Goal: Complete application form

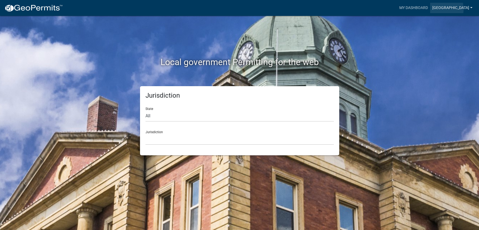
click at [460, 9] on link "[GEOGRAPHIC_DATA]" at bounding box center [452, 8] width 44 height 10
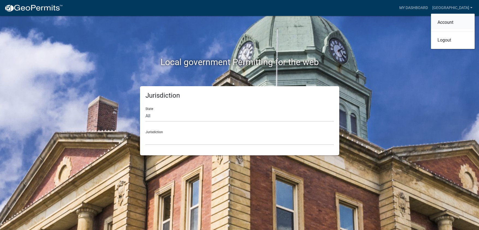
click at [446, 22] on link "Account" at bounding box center [453, 22] width 44 height 13
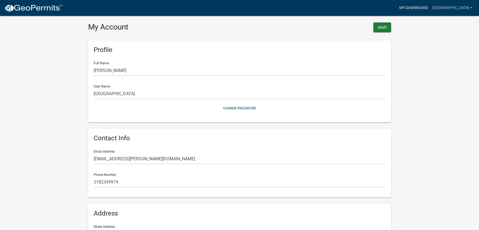
click at [426, 6] on link "My Dashboard" at bounding box center [413, 8] width 33 height 10
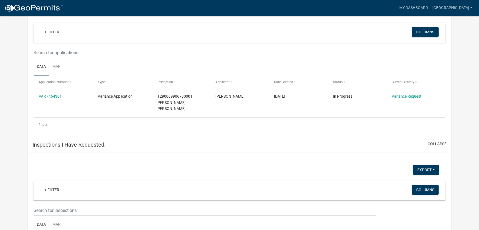
scroll to position [218, 0]
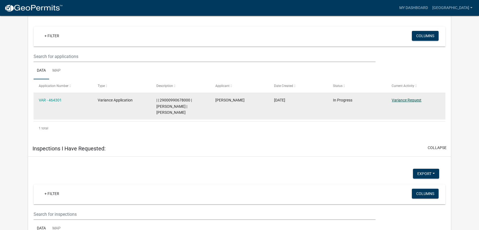
click at [410, 101] on link "Variance Request" at bounding box center [407, 100] width 30 height 4
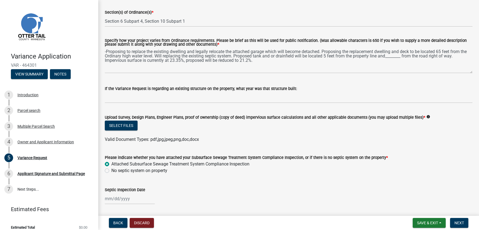
scroll to position [109, 0]
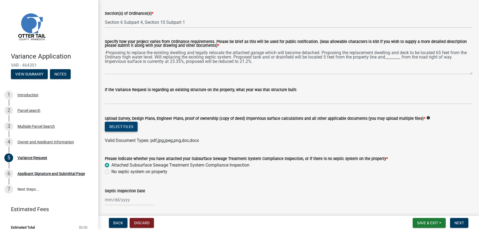
click at [119, 127] on button "Select files" at bounding box center [121, 126] width 33 height 10
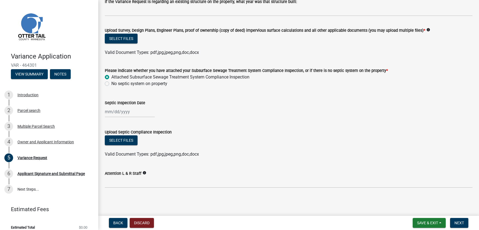
scroll to position [197, 0]
click at [29, 141] on div "Owner and Applicant Information" at bounding box center [45, 142] width 57 height 4
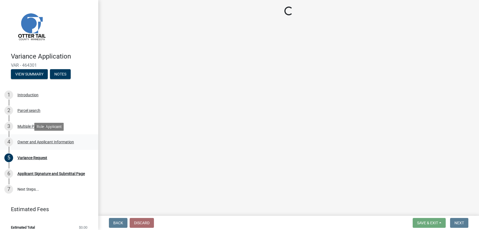
select select "4e1281d9-a122-458a-80e3-8ca1aefebfd7"
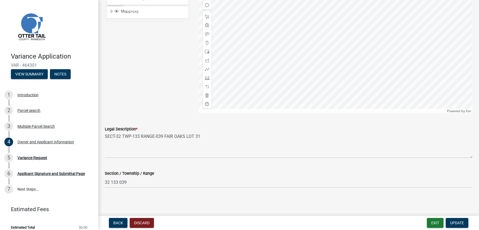
scroll to position [518, 0]
click at [30, 173] on div "Applicant Signature and Submittal Page" at bounding box center [50, 173] width 67 height 4
click at [29, 143] on div "Owner and Applicant Information" at bounding box center [45, 142] width 57 height 4
click at [42, 158] on div "Variance Request" at bounding box center [32, 158] width 30 height 4
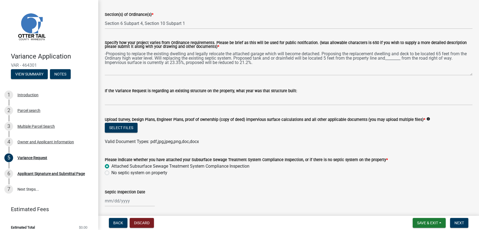
scroll to position [110, 0]
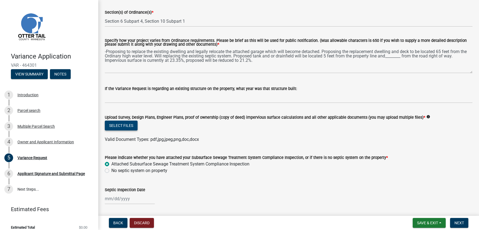
click at [119, 125] on button "Select files" at bounding box center [121, 125] width 33 height 10
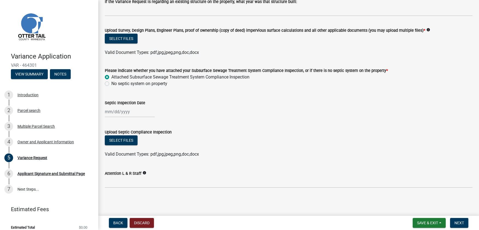
scroll to position [197, 0]
